Goal: Information Seeking & Learning: Compare options

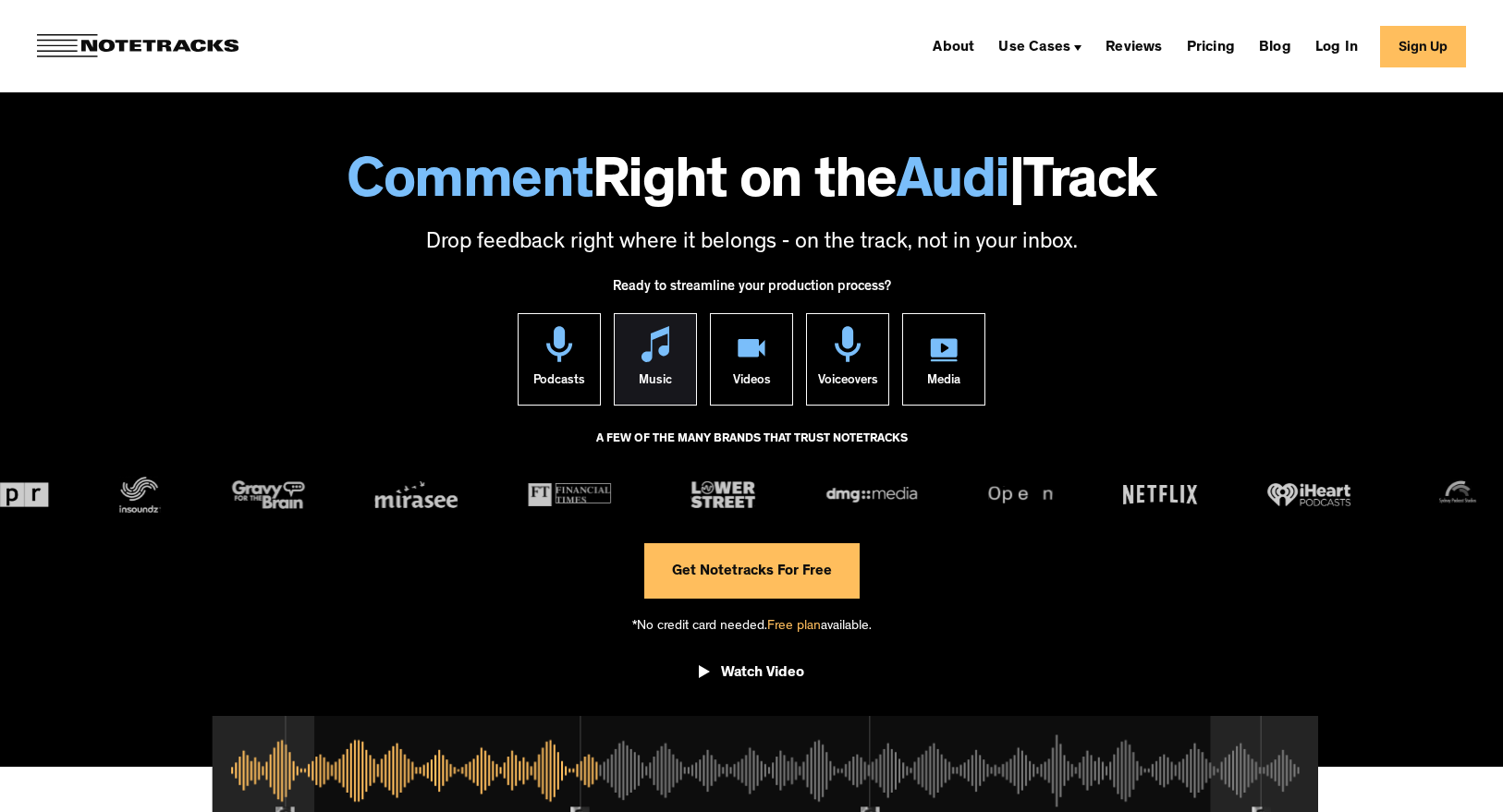
click at [654, 349] on img at bounding box center [655, 343] width 28 height 36
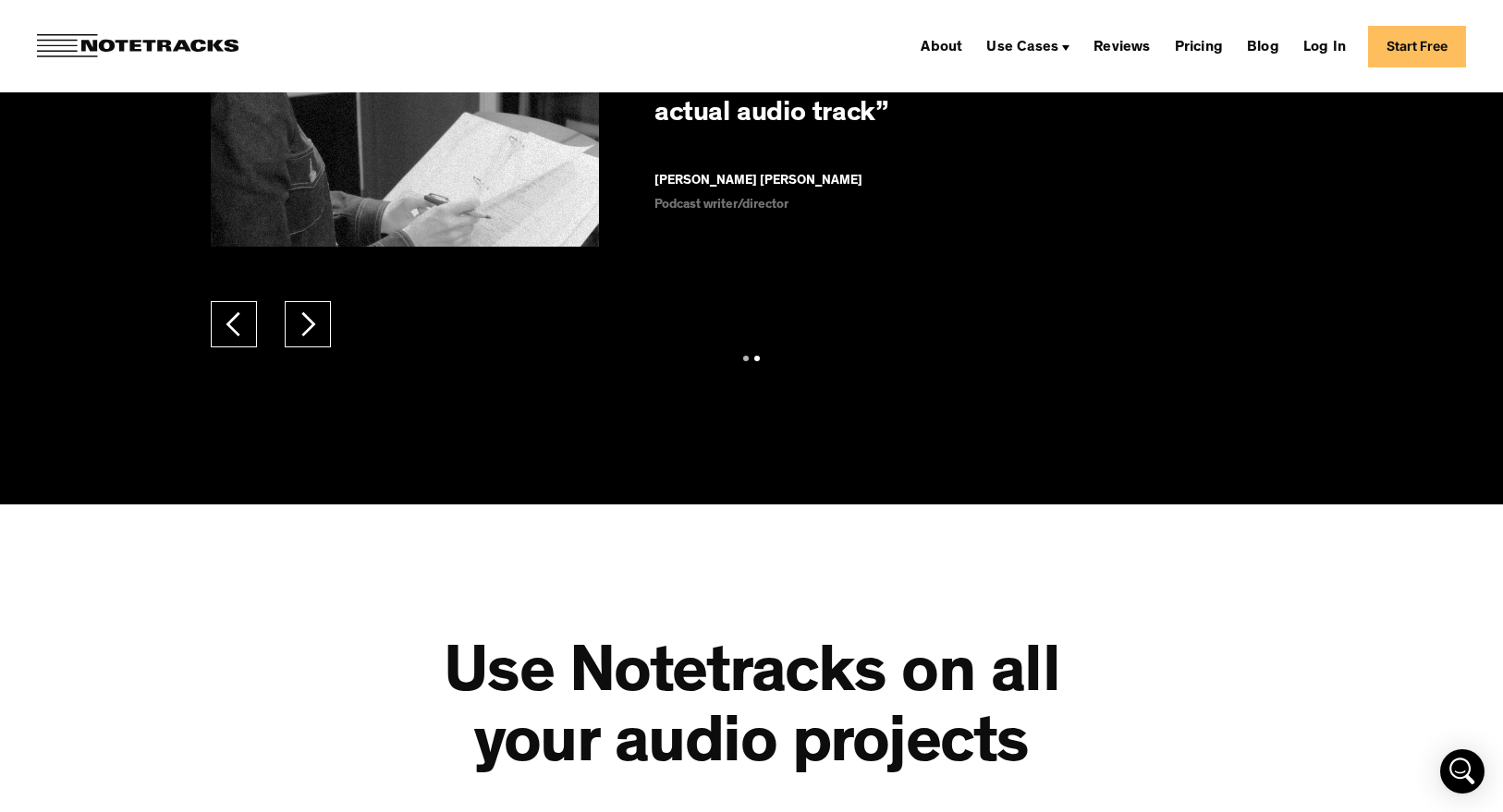
scroll to position [3187, 0]
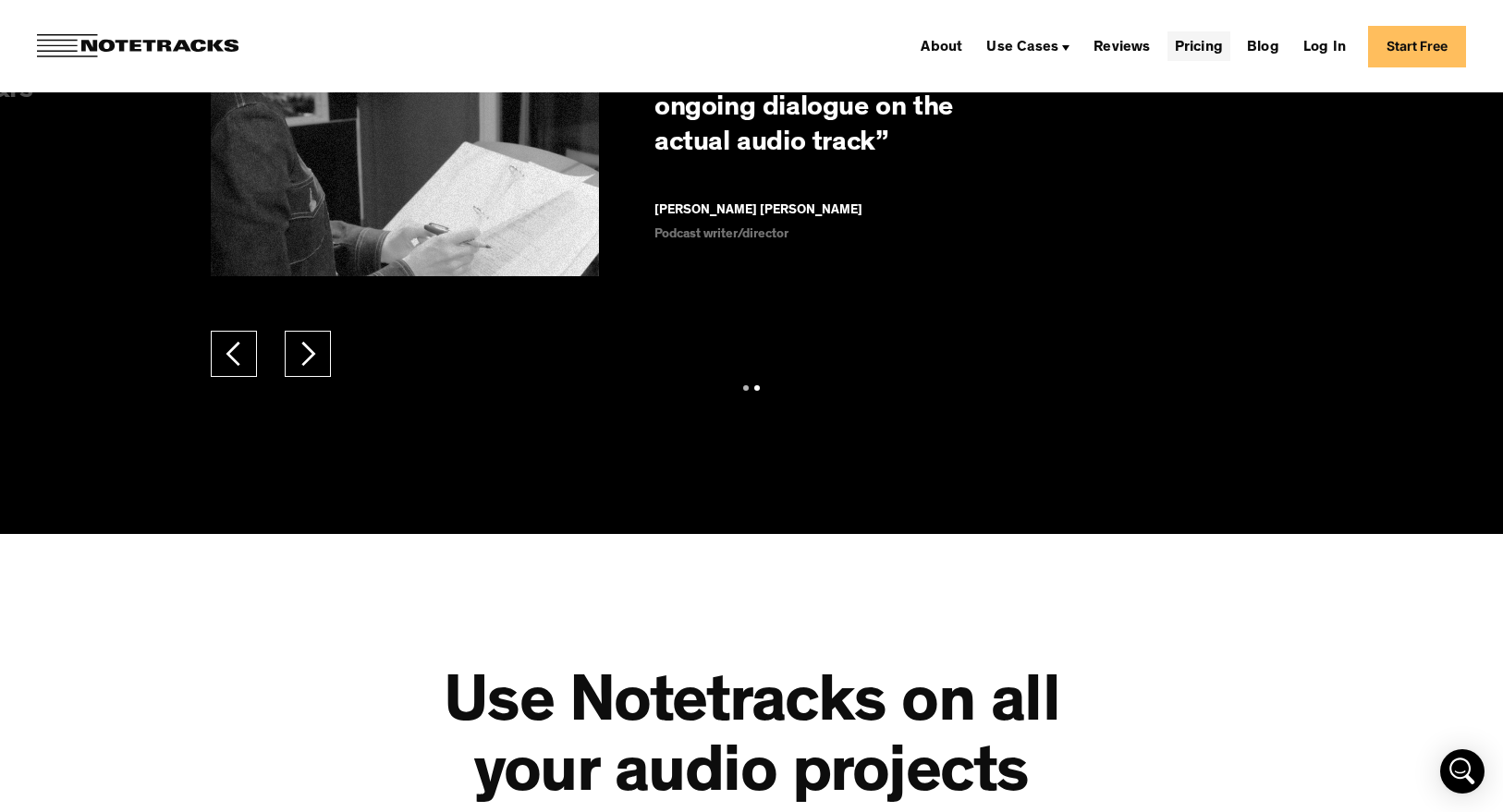
click at [1205, 48] on link "Pricing" at bounding box center [1199, 46] width 63 height 30
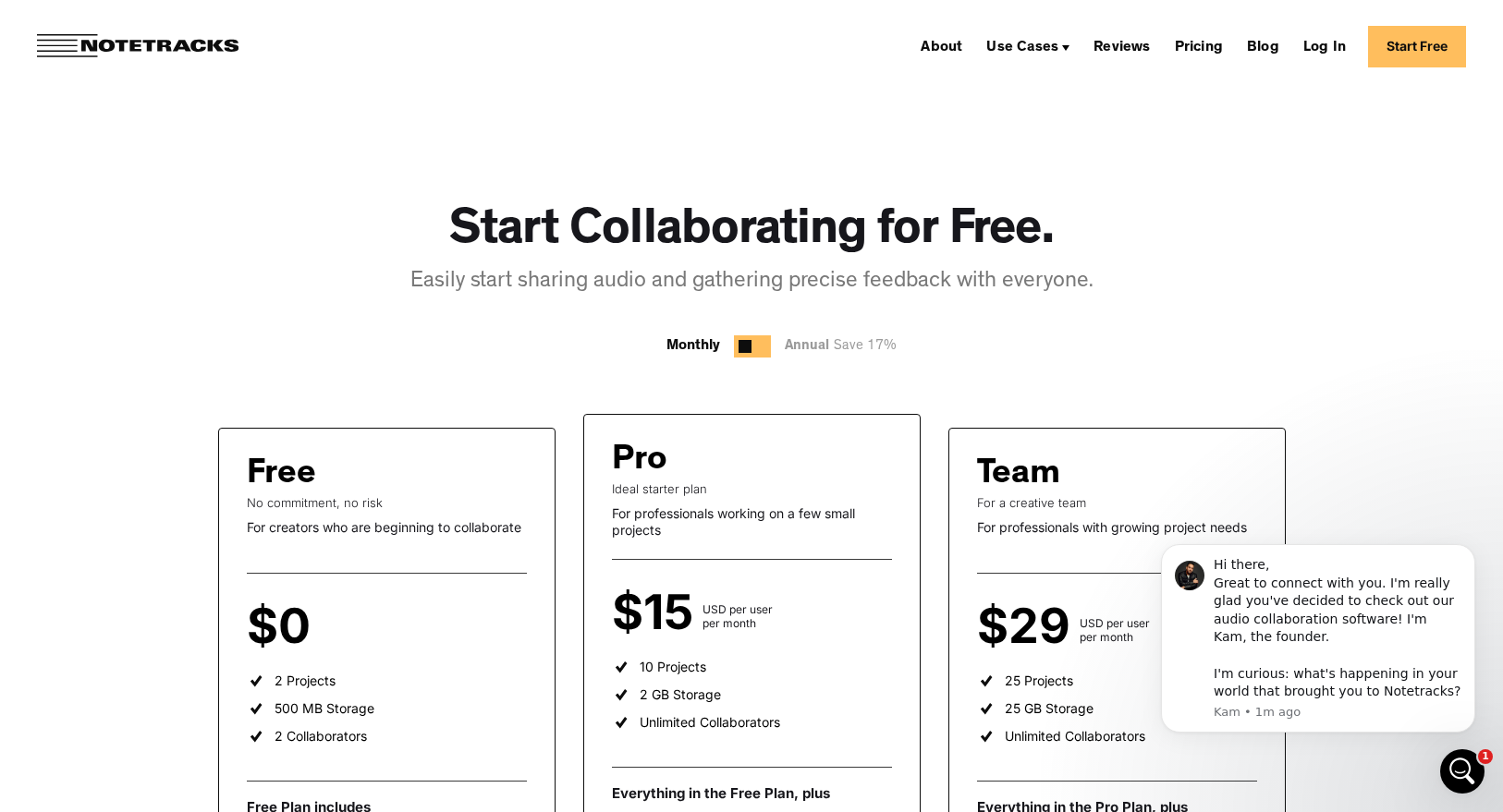
click at [745, 350] on div at bounding box center [745, 346] width 13 height 13
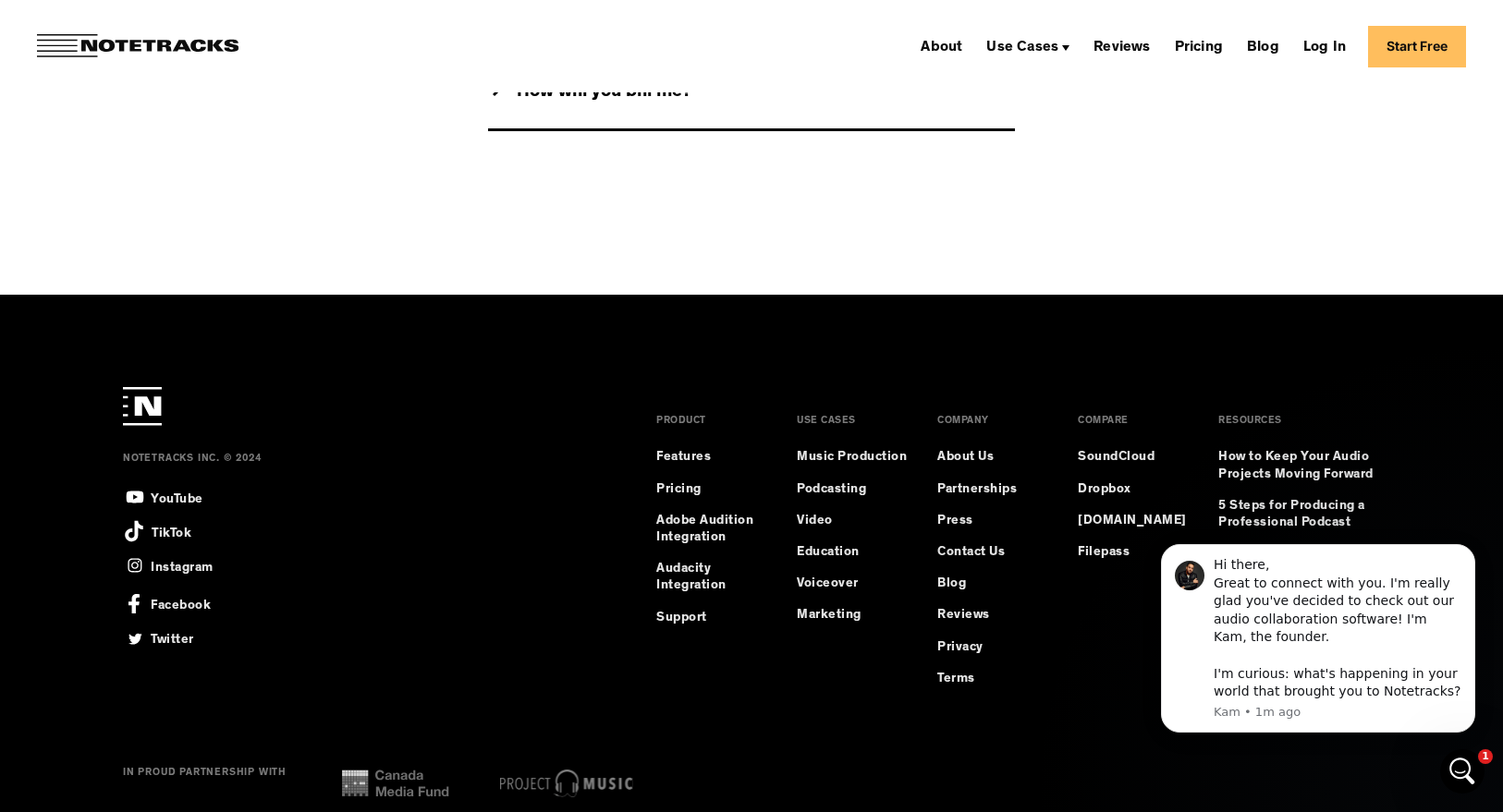
scroll to position [2257, 0]
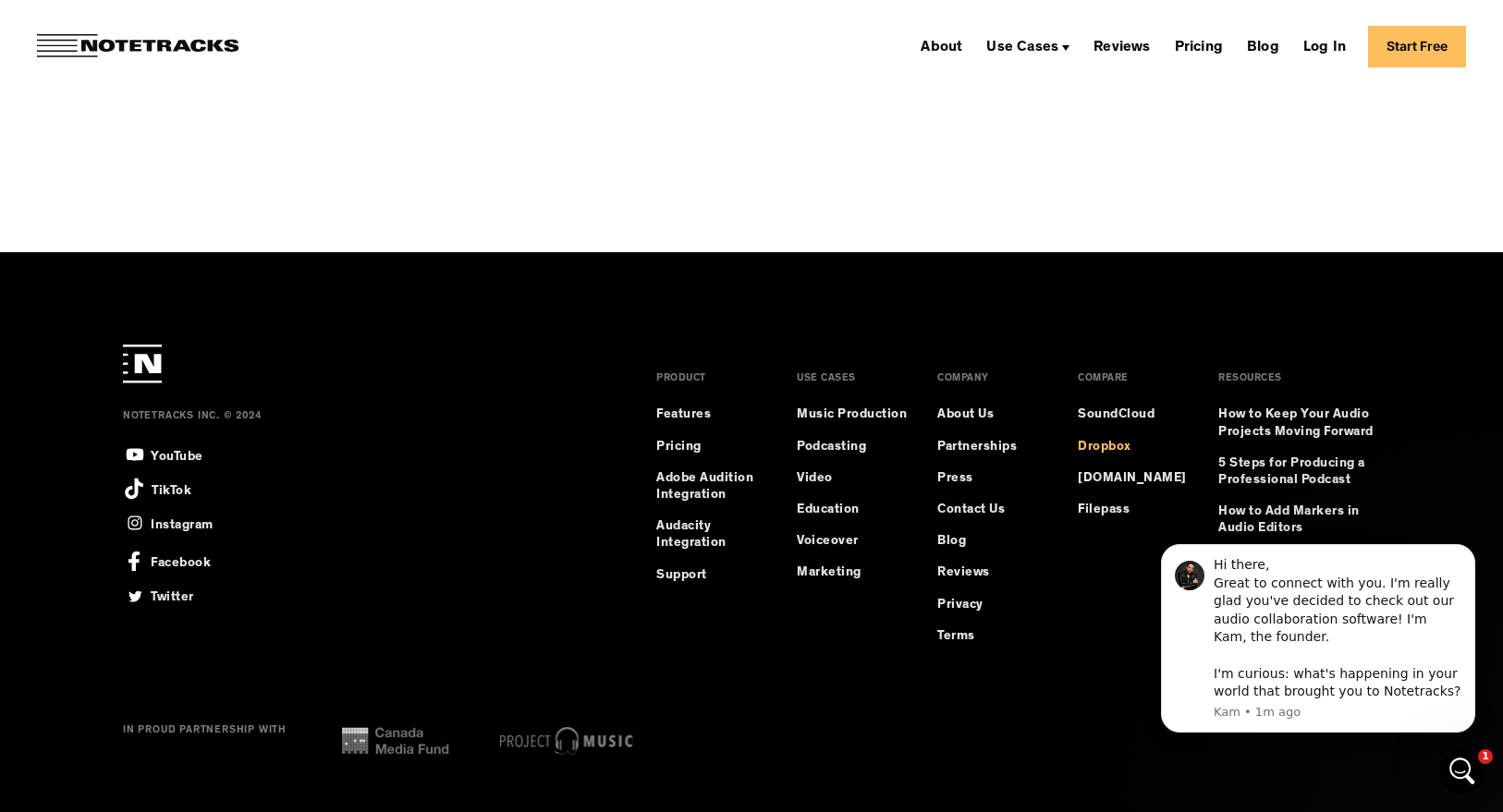
click at [1102, 445] on link "Dropbox" at bounding box center [1106, 447] width 54 height 16
